Goal: Navigation & Orientation: Find specific page/section

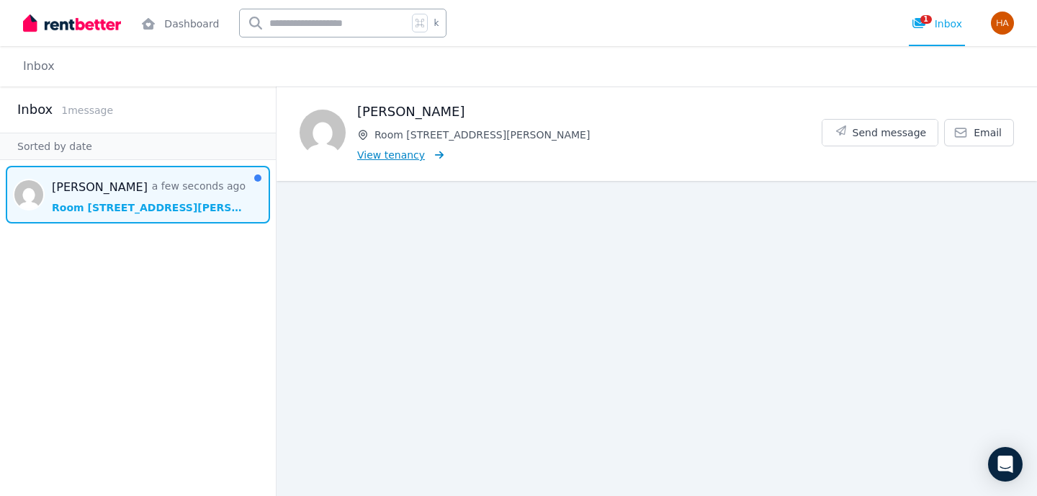
click at [416, 157] on span "View tenancy" at bounding box center [391, 155] width 68 height 14
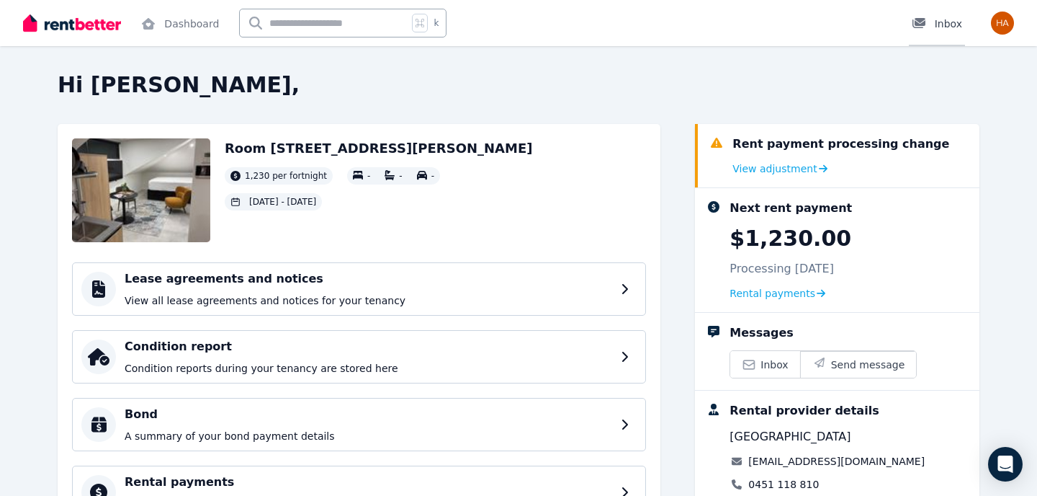
click at [939, 32] on link "Inbox" at bounding box center [937, 23] width 56 height 46
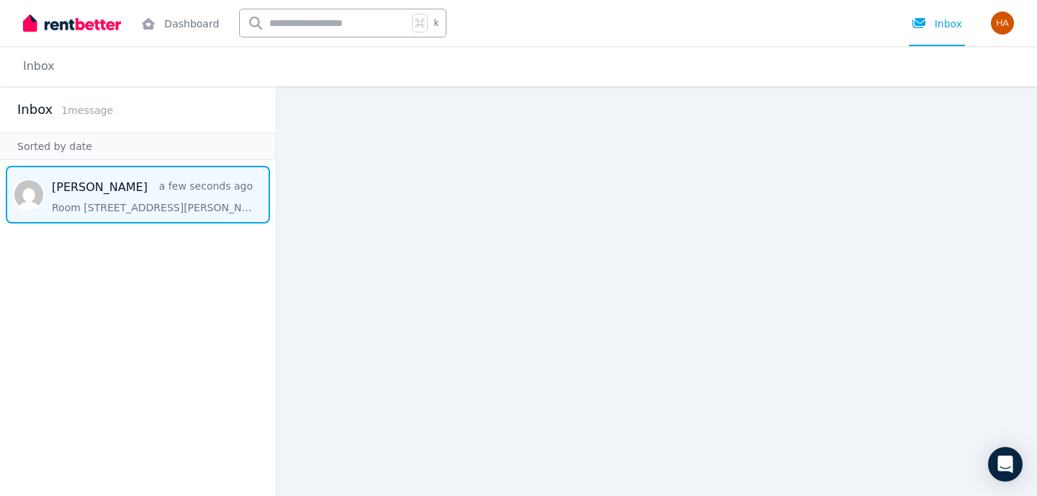
click at [148, 181] on span "Message list" at bounding box center [138, 195] width 276 height 58
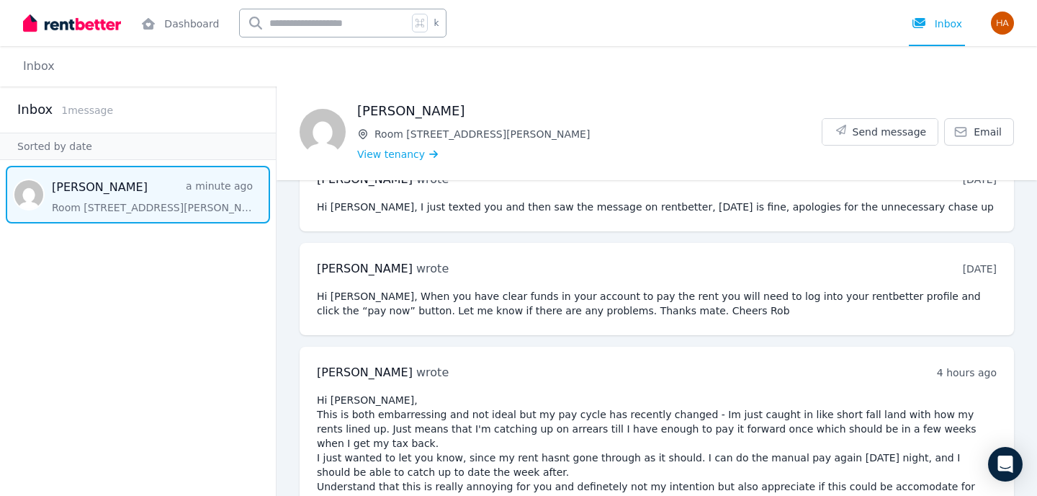
scroll to position [330, 0]
